Goal: Find specific page/section: Find specific page/section

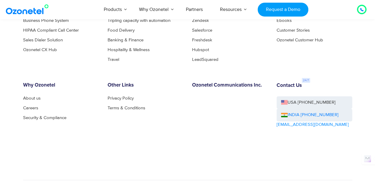
scroll to position [3198, 0]
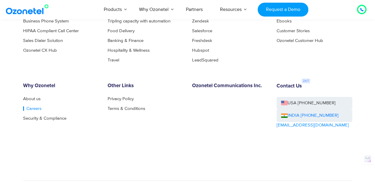
click at [32, 109] on link "Careers" at bounding box center [32, 109] width 18 height 4
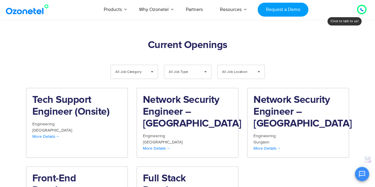
scroll to position [615, 0]
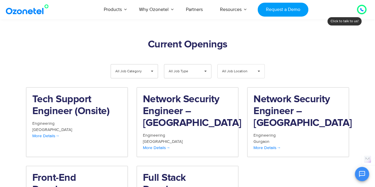
click at [233, 65] on span "All Job Location" at bounding box center [236, 72] width 28 height 14
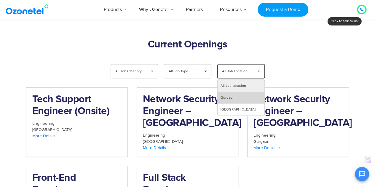
click at [234, 92] on li "Gurgaon" at bounding box center [240, 98] width 47 height 12
select select "***"
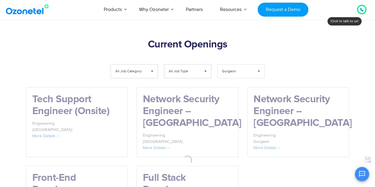
click at [249, 65] on span "Gurgaon" at bounding box center [236, 72] width 28 height 14
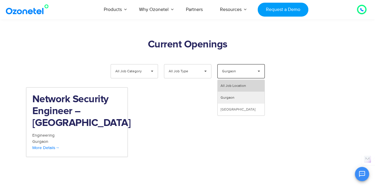
click at [241, 80] on li "All Job Location" at bounding box center [240, 86] width 47 height 12
select select "All Job Location"
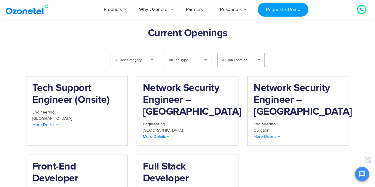
scroll to position [626, 0]
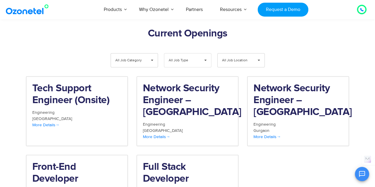
click at [189, 54] on span "All Job Type" at bounding box center [183, 61] width 28 height 14
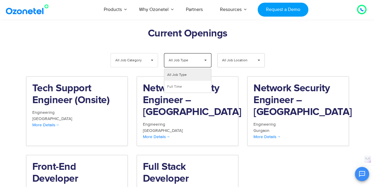
click at [153, 54] on span "▾" at bounding box center [151, 61] width 11 height 14
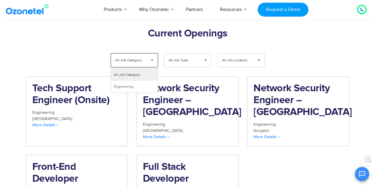
click at [97, 53] on div "**********" at bounding box center [187, 61] width 329 height 17
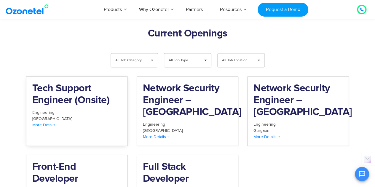
scroll to position [642, 0]
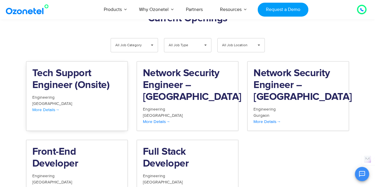
click at [84, 68] on h2 "Tech Support Engineer (Onsite)" at bounding box center [76, 80] width 89 height 24
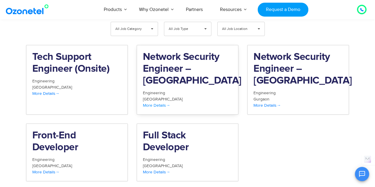
scroll to position [658, 0]
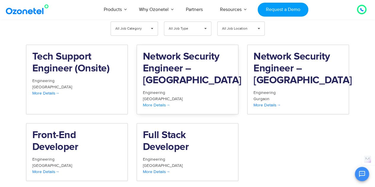
click at [173, 53] on h2 "Network Security Engineer – Hyderabad" at bounding box center [187, 69] width 89 height 36
click at [60, 129] on h2 "Front-End Developer" at bounding box center [76, 141] width 89 height 24
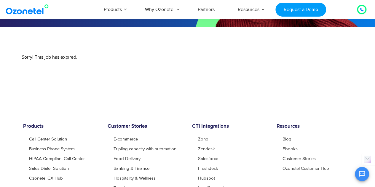
scroll to position [100, 0]
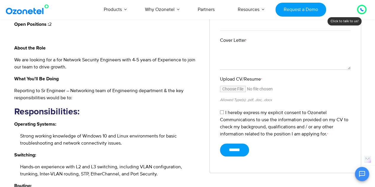
scroll to position [222, 0]
